Goal: Information Seeking & Learning: Understand process/instructions

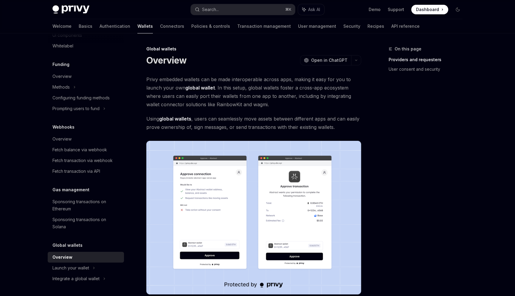
click at [177, 119] on strong "global wallets" at bounding box center [175, 119] width 32 height 6
click at [176, 119] on strong "global wallets" at bounding box center [175, 119] width 32 height 6
click at [182, 119] on strong "global wallets" at bounding box center [175, 119] width 32 height 6
drag, startPoint x: 182, startPoint y: 119, endPoint x: 176, endPoint y: 119, distance: 6.9
click at [176, 119] on strong "global wallets" at bounding box center [175, 119] width 32 height 6
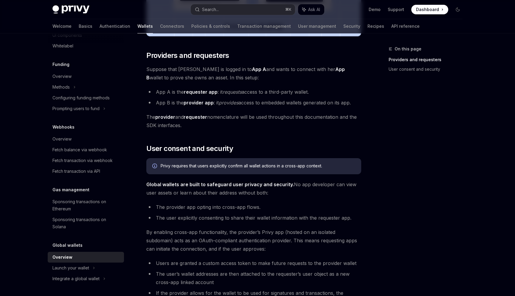
scroll to position [259, 0]
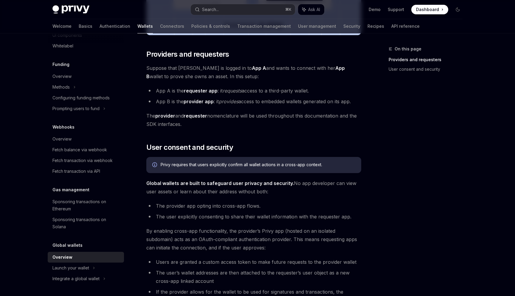
click at [206, 105] on li "App B is the provider app : it provides access to embedded wallets generated on…" at bounding box center [253, 101] width 215 height 8
click at [204, 99] on strong "provider app" at bounding box center [199, 101] width 30 height 6
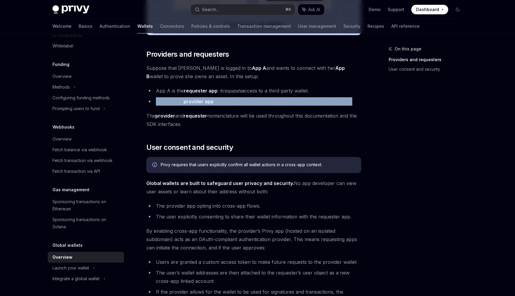
click at [204, 99] on strong "provider app" at bounding box center [199, 101] width 30 height 6
click at [207, 99] on strong "provider app" at bounding box center [199, 101] width 30 height 6
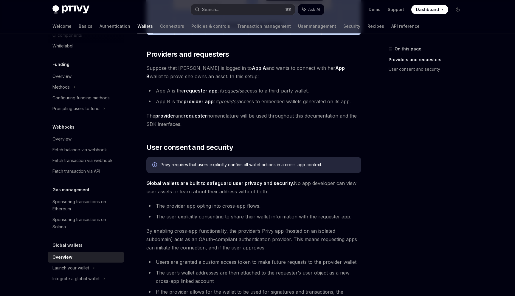
click at [216, 96] on ul "App A is the requester app : it requests access to a third-party wallet. App B …" at bounding box center [253, 95] width 215 height 19
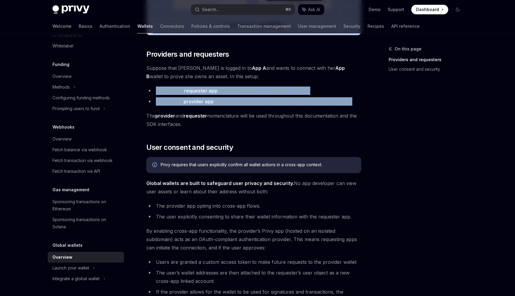
drag, startPoint x: 216, startPoint y: 96, endPoint x: 216, endPoint y: 92, distance: 3.9
click at [216, 92] on ul "App A is the requester app : it requests access to a third-party wallet. App B …" at bounding box center [253, 95] width 215 height 19
click at [216, 92] on strong "requester app" at bounding box center [201, 91] width 34 height 6
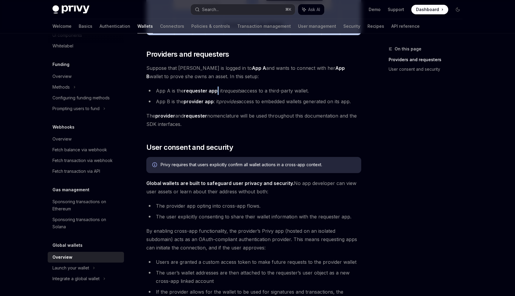
click at [216, 92] on strong "requester app" at bounding box center [201, 91] width 34 height 6
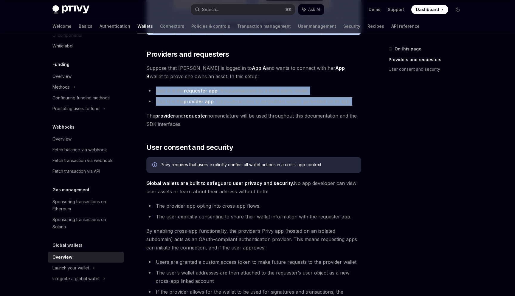
drag, startPoint x: 216, startPoint y: 92, endPoint x: 216, endPoint y: 97, distance: 4.5
click at [216, 97] on ul "App A is the requester app : it requests access to a third-party wallet. App B …" at bounding box center [253, 95] width 215 height 19
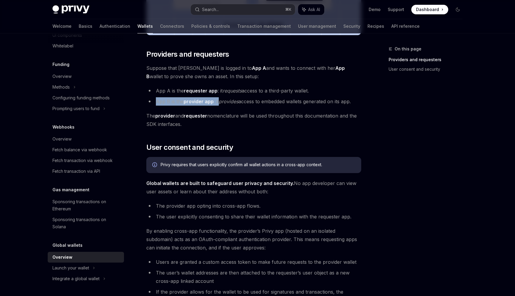
drag, startPoint x: 216, startPoint y: 97, endPoint x: 218, endPoint y: 99, distance: 3.2
click at [218, 99] on ul "App A is the requester app : it requests access to a third-party wallet. App B …" at bounding box center [253, 95] width 215 height 19
click at [218, 99] on li "App B is the provider app : it provides access to embedded wallets generated on…" at bounding box center [253, 101] width 215 height 8
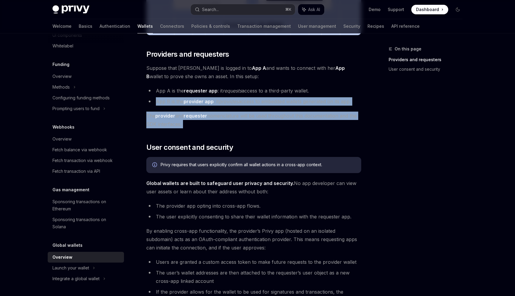
drag, startPoint x: 218, startPoint y: 99, endPoint x: 218, endPoint y: 105, distance: 5.4
click at [218, 106] on div "Privy embedded wallets can be made interoperable across apps, making it easy fo…" at bounding box center [253, 112] width 215 height 592
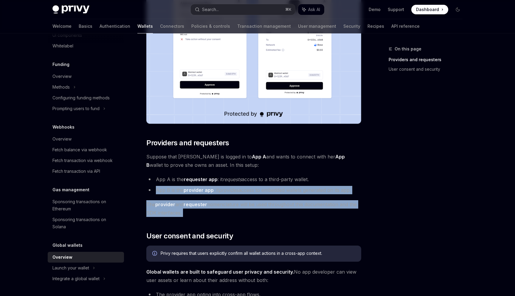
scroll to position [171, 0]
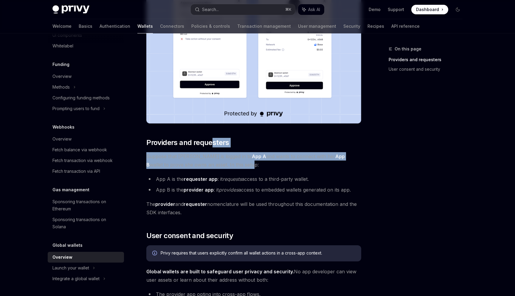
drag, startPoint x: 214, startPoint y: 146, endPoint x: 213, endPoint y: 165, distance: 18.8
click at [213, 165] on div "Privy embedded wallets can be made interoperable across apps, making it easy fo…" at bounding box center [253, 200] width 215 height 592
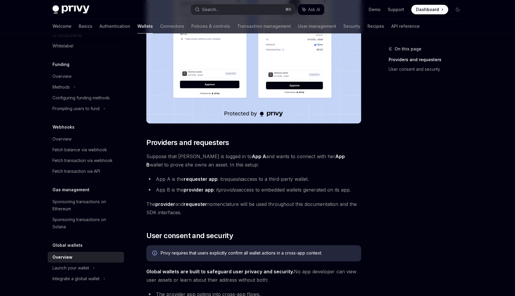
click at [229, 164] on span "Suppose that Alice is logged in to App A and wants to connect with her App B wa…" at bounding box center [253, 160] width 215 height 17
drag, startPoint x: 229, startPoint y: 164, endPoint x: 224, endPoint y: 163, distance: 5.4
click at [224, 163] on span "Suppose that Alice is logged in to App A and wants to connect with her App B wa…" at bounding box center [253, 160] width 215 height 17
click at [222, 155] on span "Suppose that Alice is logged in to App A and wants to connect with her App B wa…" at bounding box center [253, 160] width 215 height 17
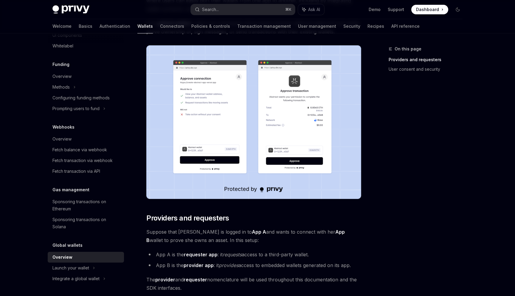
scroll to position [0, 0]
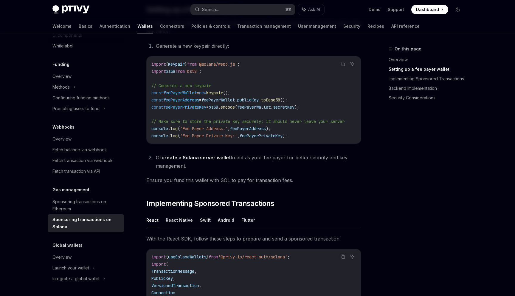
scroll to position [277, 0]
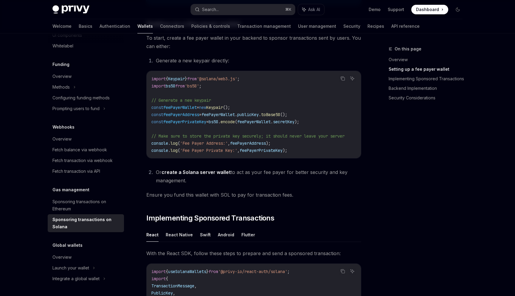
click at [191, 151] on span "'Fee Payer Private Key:'" at bounding box center [208, 150] width 57 height 5
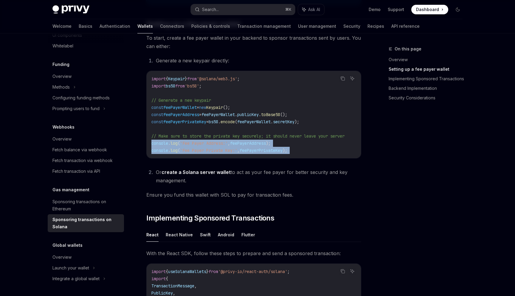
drag, startPoint x: 191, startPoint y: 151, endPoint x: 189, endPoint y: 144, distance: 7.1
click at [189, 144] on code "import { Keypair } from '@solana/web3.js' ; import bs58 from 'bs58' ; // Genera…" at bounding box center [255, 114] width 208 height 79
click at [189, 145] on span "'Fee Payer Address:'" at bounding box center [204, 142] width 48 height 5
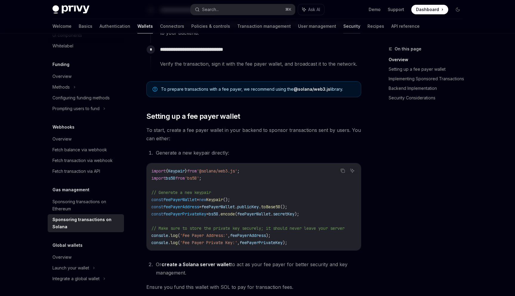
scroll to position [0, 0]
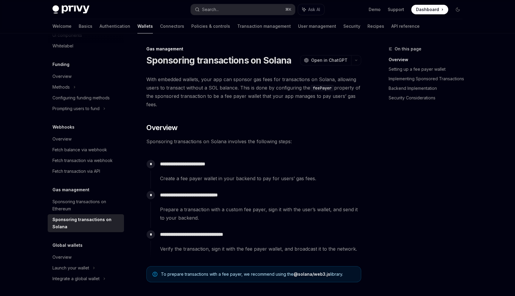
click at [308, 85] on span "With embedded wallets, your app can sponsor gas fees for transactions on Solana…" at bounding box center [253, 91] width 215 height 33
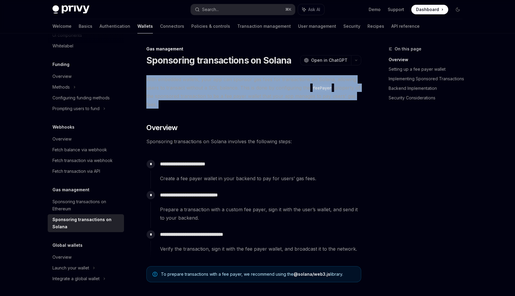
click at [308, 85] on span "With embedded wallets, your app can sponsor gas fees for transactions on Solana…" at bounding box center [253, 91] width 215 height 33
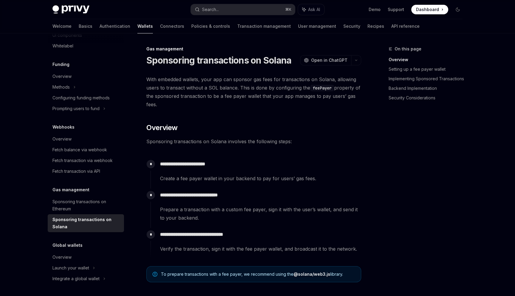
click at [309, 86] on span "With embedded wallets, your app can sponsor gas fees for transactions on Solana…" at bounding box center [253, 91] width 215 height 33
click at [311, 87] on code "feePayer" at bounding box center [322, 88] width 24 height 7
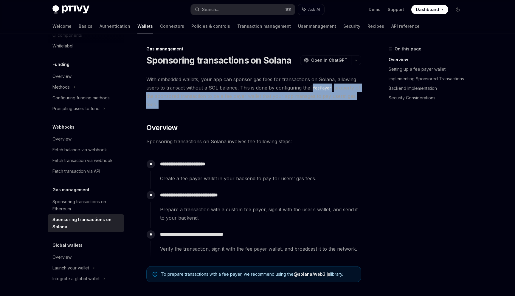
drag, startPoint x: 311, startPoint y: 87, endPoint x: 314, endPoint y: 101, distance: 14.2
click at [314, 101] on span "With embedded wallets, your app can sponsor gas fees for transactions on Solana…" at bounding box center [253, 91] width 215 height 33
drag, startPoint x: 314, startPoint y: 101, endPoint x: 272, endPoint y: 84, distance: 44.9
click at [273, 84] on span "With embedded wallets, your app can sponsor gas fees for transactions on Solana…" at bounding box center [253, 91] width 215 height 33
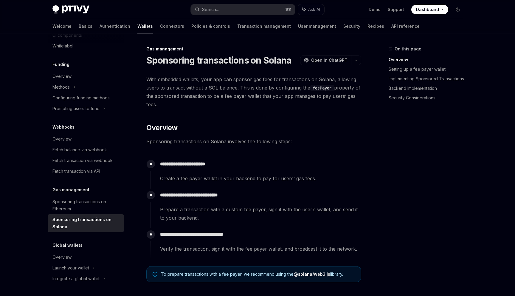
click at [244, 87] on span "With embedded wallets, your app can sponsor gas fees for transactions on Solana…" at bounding box center [253, 91] width 215 height 33
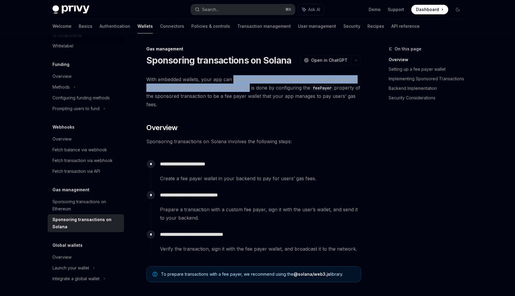
drag, startPoint x: 244, startPoint y: 87, endPoint x: 236, endPoint y: 80, distance: 11.0
click at [236, 80] on span "With embedded wallets, your app can sponsor gas fees for transactions on Solana…" at bounding box center [253, 91] width 215 height 33
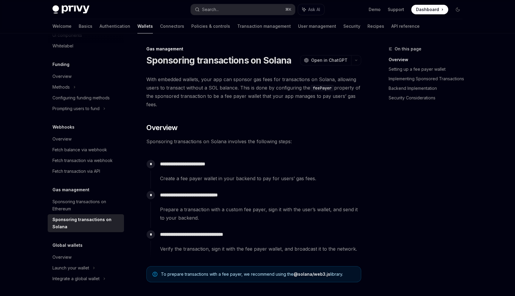
click at [236, 80] on span "With embedded wallets, your app can sponsor gas fees for transactions on Solana…" at bounding box center [253, 91] width 215 height 33
click at [236, 86] on span "With embedded wallets, your app can sponsor gas fees for transactions on Solana…" at bounding box center [253, 91] width 215 height 33
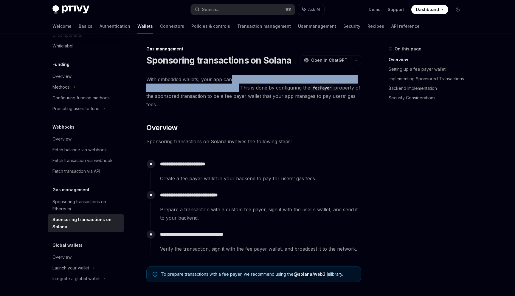
drag, startPoint x: 236, startPoint y: 86, endPoint x: 230, endPoint y: 78, distance: 9.7
click at [230, 78] on span "With embedded wallets, your app can sponsor gas fees for transactions on Solana…" at bounding box center [253, 91] width 215 height 33
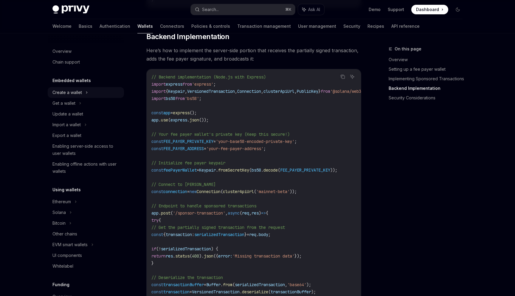
click at [89, 93] on div "Create a wallet" at bounding box center [86, 92] width 76 height 11
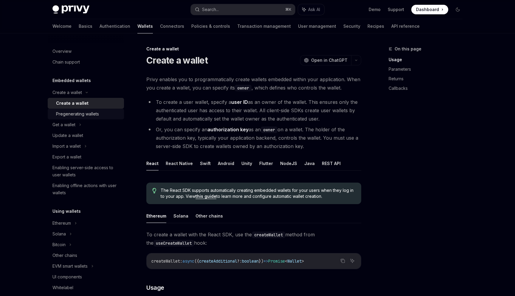
click at [97, 110] on div "Pregenerating wallets" at bounding box center [77, 113] width 43 height 7
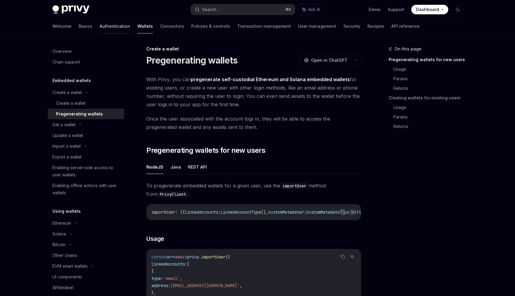
click at [100, 29] on link "Authentication" at bounding box center [115, 26] width 31 height 14
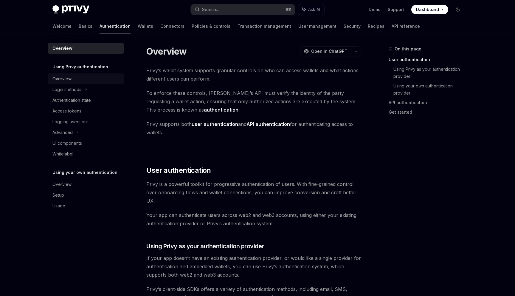
click at [88, 78] on div "Overview" at bounding box center [86, 78] width 68 height 7
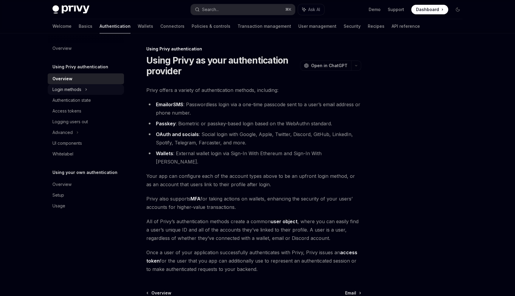
click at [95, 88] on div "Login methods" at bounding box center [86, 89] width 76 height 11
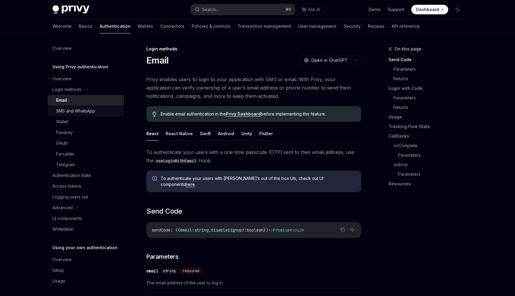
click at [105, 114] on div "SMS and WhatsApp" at bounding box center [88, 110] width 64 height 7
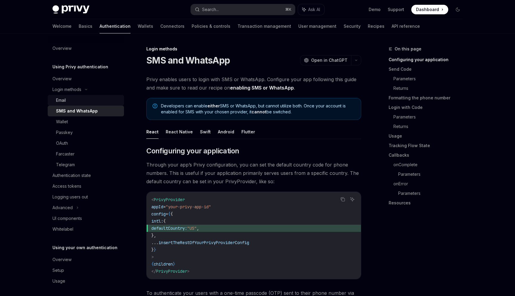
click at [98, 103] on div "Email" at bounding box center [88, 100] width 64 height 7
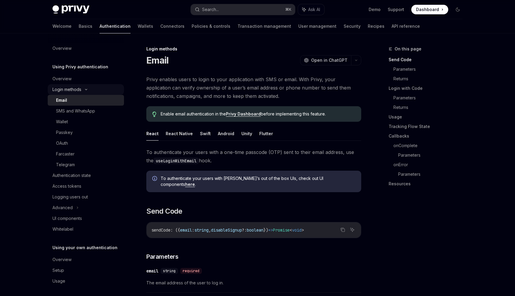
click at [99, 94] on div "Login methods" at bounding box center [86, 89] width 76 height 11
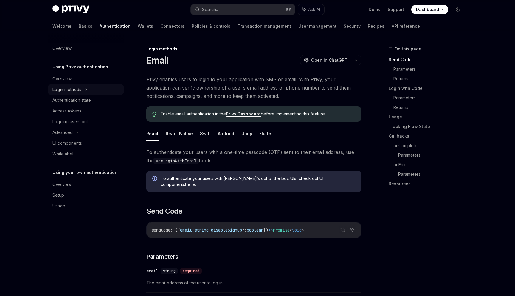
click at [98, 91] on div "Login methods" at bounding box center [86, 89] width 76 height 11
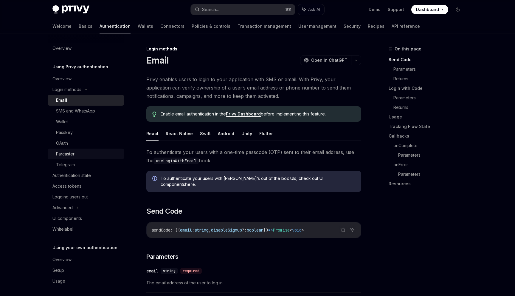
click at [106, 157] on div "Farcaster" at bounding box center [88, 153] width 64 height 7
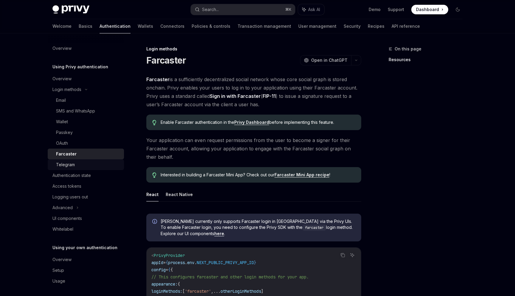
click at [107, 162] on div "Telegram" at bounding box center [88, 164] width 64 height 7
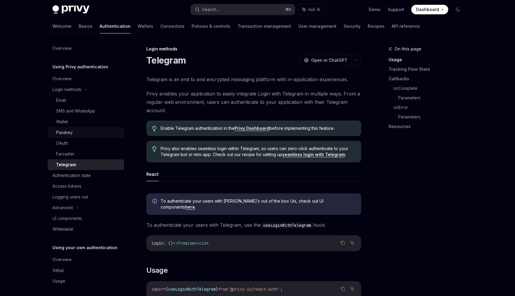
click at [100, 135] on div "Passkey" at bounding box center [88, 132] width 64 height 7
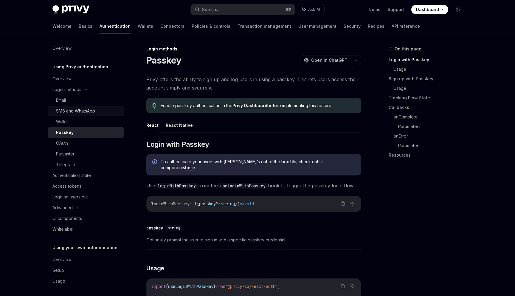
click at [100, 114] on div "SMS and WhatsApp" at bounding box center [88, 110] width 64 height 7
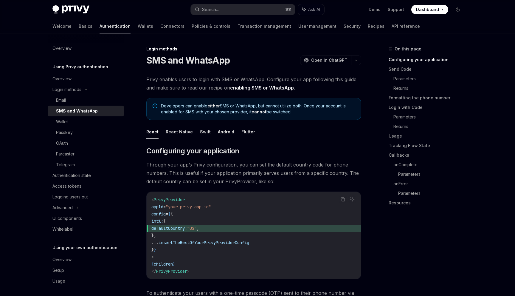
click at [101, 107] on div "SMS and WhatsApp" at bounding box center [88, 110] width 64 height 7
click at [102, 104] on link "Email" at bounding box center [86, 100] width 76 height 11
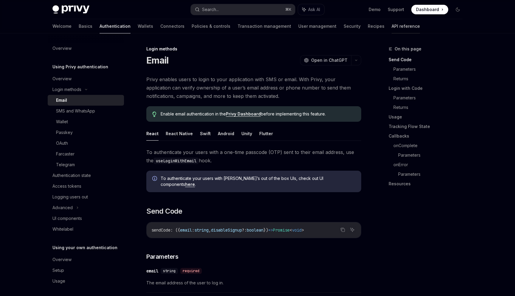
click at [392, 21] on link "API reference" at bounding box center [406, 26] width 28 height 14
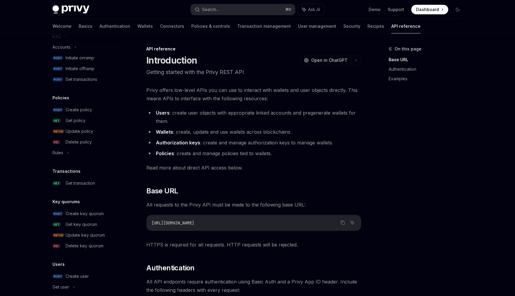
scroll to position [320, 0]
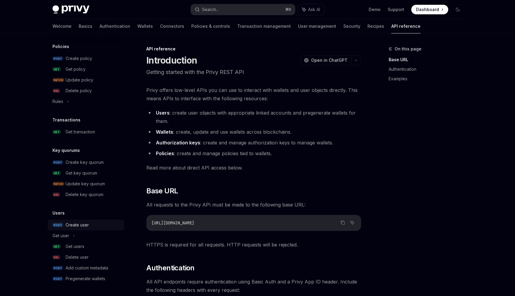
click at [84, 223] on div "Create user" at bounding box center [77, 224] width 23 height 7
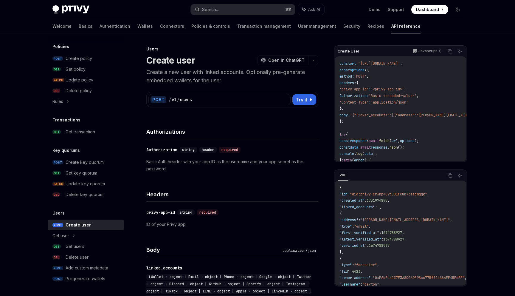
click at [205, 73] on p "Create a new user with linked accounts. Optionally pre-generate embedded wallet…" at bounding box center [232, 76] width 172 height 17
drag, startPoint x: 205, startPoint y: 73, endPoint x: 223, endPoint y: 75, distance: 17.7
click at [223, 74] on p "Create a new user with linked accounts. Optionally pre-generate embedded wallet…" at bounding box center [232, 76] width 172 height 17
click at [223, 75] on p "Create a new user with linked accounts. Optionally pre-generate embedded wallet…" at bounding box center [232, 76] width 172 height 17
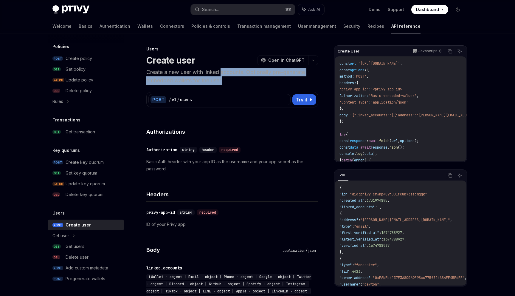
drag, startPoint x: 223, startPoint y: 75, endPoint x: 223, endPoint y: 82, distance: 7.5
click at [223, 82] on p "Create a new user with linked accounts. Optionally pre-generate embedded wallet…" at bounding box center [232, 76] width 172 height 17
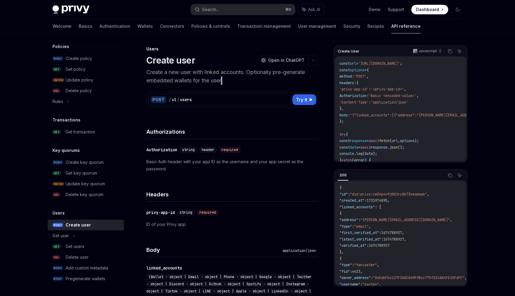
click at [223, 82] on p "Create a new user with linked accounts. Optionally pre-generate embedded wallet…" at bounding box center [232, 76] width 172 height 17
click at [253, 83] on p "Create a new user with linked accounts. Optionally pre-generate embedded wallet…" at bounding box center [232, 76] width 172 height 17
drag, startPoint x: 253, startPoint y: 83, endPoint x: 251, endPoint y: 77, distance: 7.0
click at [251, 77] on p "Create a new user with linked accounts. Optionally pre-generate embedded wallet…" at bounding box center [232, 76] width 172 height 17
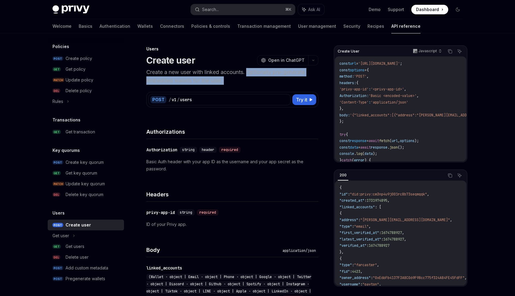
drag, startPoint x: 251, startPoint y: 77, endPoint x: 252, endPoint y: 72, distance: 5.1
click at [252, 72] on p "Create a new user with linked accounts. Optionally pre-generate embedded wallet…" at bounding box center [232, 76] width 172 height 17
drag, startPoint x: 252, startPoint y: 72, endPoint x: 253, endPoint y: 84, distance: 12.3
click at [253, 84] on p "Create a new user with linked accounts. Optionally pre-generate embedded wallet…" at bounding box center [232, 76] width 172 height 17
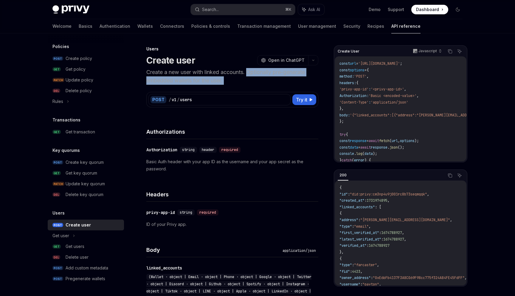
click at [253, 83] on p "Create a new user with linked accounts. Optionally pre-generate embedded wallet…" at bounding box center [232, 76] width 172 height 17
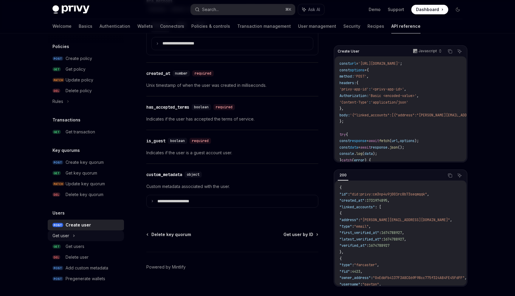
scroll to position [666, 0]
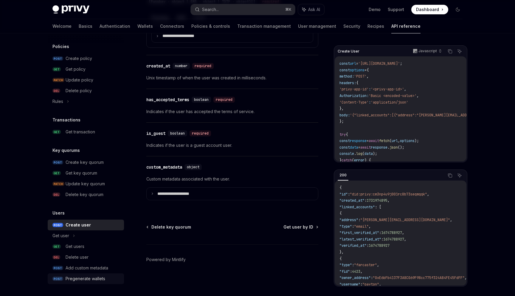
click at [98, 277] on div "Pregenerate wallets" at bounding box center [86, 278] width 40 height 7
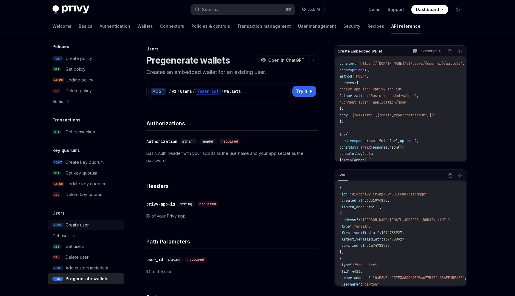
click at [83, 225] on div "Create user" at bounding box center [77, 224] width 23 height 7
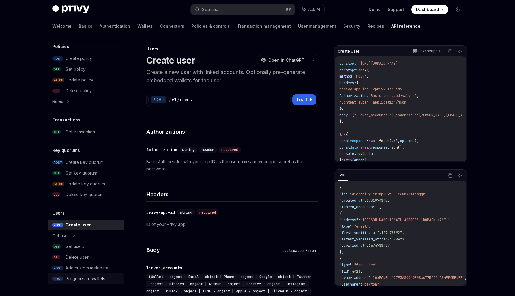
click at [103, 278] on div "Pregenerate wallets" at bounding box center [86, 278] width 40 height 7
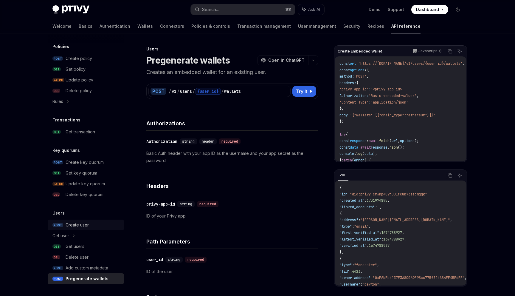
click at [78, 225] on div "Create user" at bounding box center [77, 224] width 23 height 7
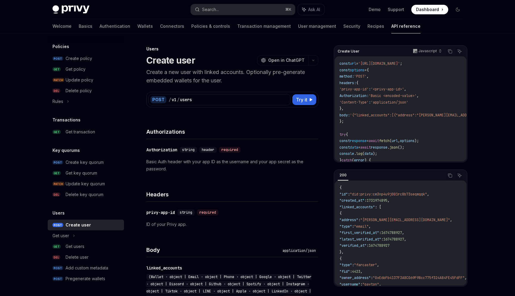
click at [380, 82] on code "const url = '[URL][DOMAIN_NAME]' ; const options = { method: 'POST' , headers: …" at bounding box center [450, 119] width 221 height 116
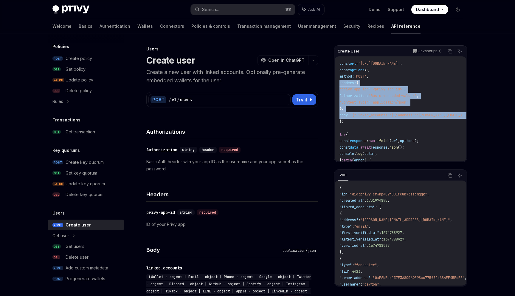
drag, startPoint x: 380, startPoint y: 82, endPoint x: 390, endPoint y: 112, distance: 31.9
click at [390, 112] on code "const url = '[URL][DOMAIN_NAME]' ; const options = { method: 'POST' , headers: …" at bounding box center [450, 119] width 221 height 116
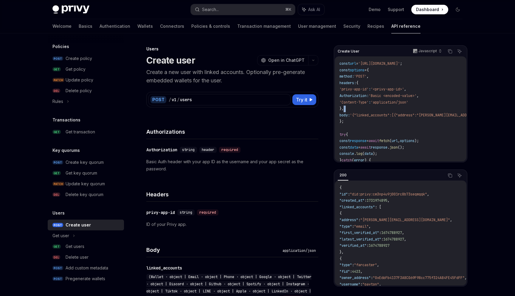
click at [390, 112] on code "const url = '[URL][DOMAIN_NAME]' ; const options = { method: 'POST' , headers: …" at bounding box center [450, 119] width 221 height 116
drag, startPoint x: 390, startPoint y: 112, endPoint x: 389, endPoint y: 99, distance: 12.9
click at [389, 99] on code "const url = '[URL][DOMAIN_NAME]' ; const options = { method: 'POST' , headers: …" at bounding box center [450, 119] width 221 height 116
click at [349, 117] on span "body:" at bounding box center [345, 115] width 10 height 5
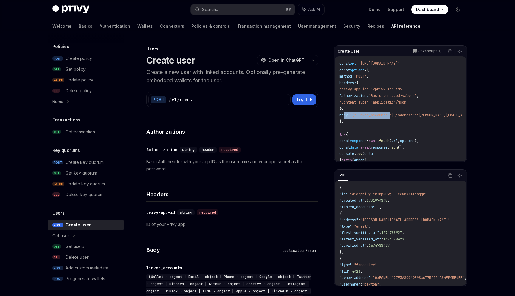
drag, startPoint x: 349, startPoint y: 117, endPoint x: 374, endPoint y: 118, distance: 24.5
click at [374, 118] on code "const url = '[URL][DOMAIN_NAME]' ; const options = { method: 'POST' , headers: …" at bounding box center [450, 119] width 221 height 116
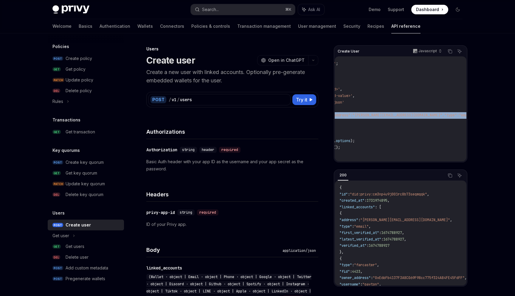
scroll to position [0, 68]
drag, startPoint x: 374, startPoint y: 118, endPoint x: 444, endPoint y: 112, distance: 70.0
click at [444, 112] on code "const url = '[URL][DOMAIN_NAME]' ; const options = { method: 'POST' , headers: …" at bounding box center [382, 119] width 221 height 116
click at [445, 112] on code "const url = '[URL][DOMAIN_NAME]' ; const options = { method: 'POST' , headers: …" at bounding box center [382, 119] width 221 height 116
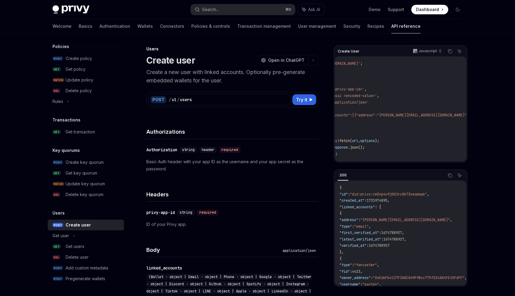
scroll to position [0, 0]
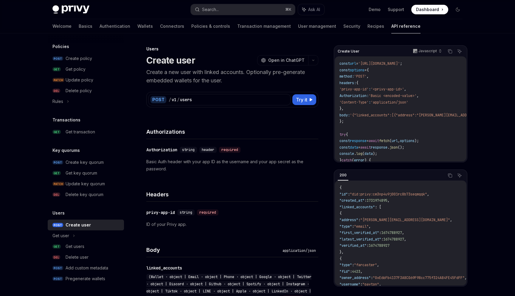
click at [436, 112] on code "const url = '[URL][DOMAIN_NAME]' ; const options = { method: 'POST' , headers: …" at bounding box center [450, 119] width 221 height 116
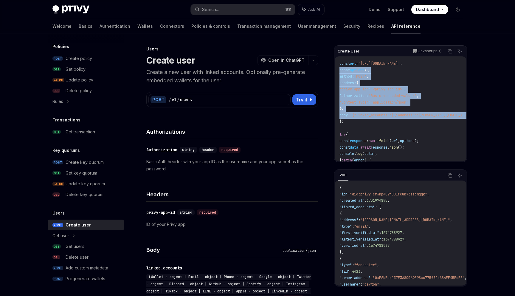
drag, startPoint x: 436, startPoint y: 112, endPoint x: 416, endPoint y: 72, distance: 45.7
click at [416, 72] on code "const url = '[URL][DOMAIN_NAME]' ; const options = { method: 'POST' , headers: …" at bounding box center [450, 119] width 221 height 116
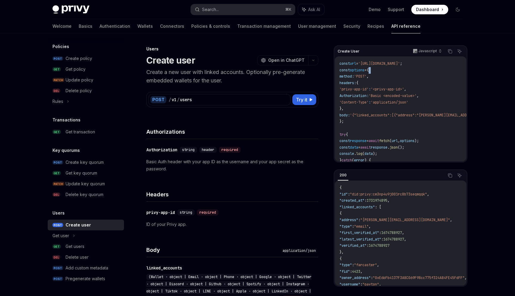
click at [416, 72] on code "const url = '[URL][DOMAIN_NAME]' ; const options = { method: 'POST' , headers: …" at bounding box center [450, 119] width 221 height 116
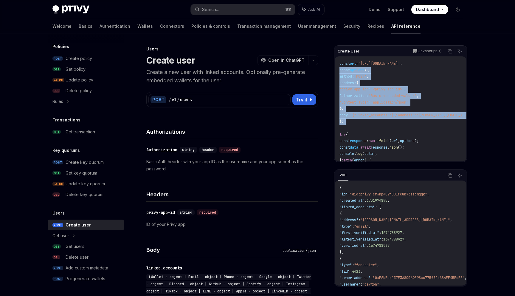
drag, startPoint x: 416, startPoint y: 72, endPoint x: 422, endPoint y: 122, distance: 50.5
click at [422, 122] on code "const url = '[URL][DOMAIN_NAME]' ; const options = { method: 'POST' , headers: …" at bounding box center [450, 119] width 221 height 116
drag, startPoint x: 422, startPoint y: 122, endPoint x: 394, endPoint y: 71, distance: 58.0
click at [394, 71] on code "const url = '[URL][DOMAIN_NAME]' ; const options = { method: 'POST' , headers: …" at bounding box center [450, 119] width 221 height 116
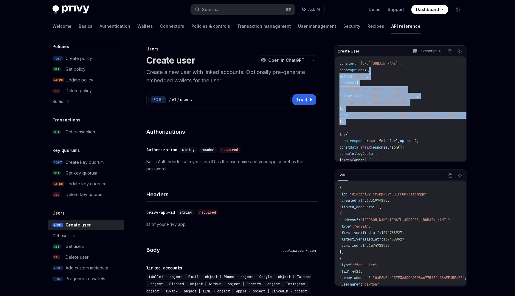
click at [394, 71] on code "const url = '[URL][DOMAIN_NAME]' ; const options = { method: 'POST' , headers: …" at bounding box center [450, 119] width 221 height 116
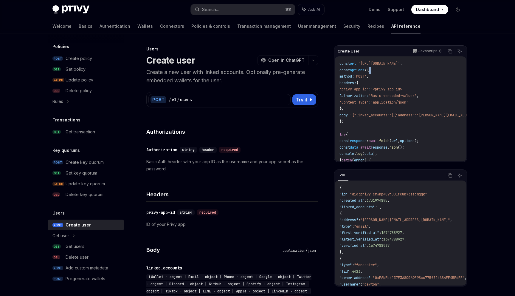
click at [394, 71] on code "const url = '[URL][DOMAIN_NAME]' ; const options = { method: 'POST' , headers: …" at bounding box center [450, 119] width 221 height 116
click at [397, 72] on code "const url = '[URL][DOMAIN_NAME]' ; const options = { method: 'POST' , headers: …" at bounding box center [450, 119] width 221 height 116
click at [89, 244] on div "Get users" at bounding box center [93, 246] width 55 height 7
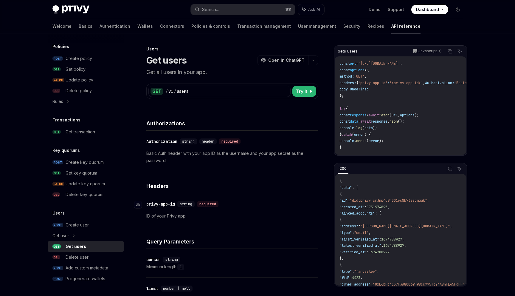
type textarea "*"
